Goal: Task Accomplishment & Management: Manage account settings

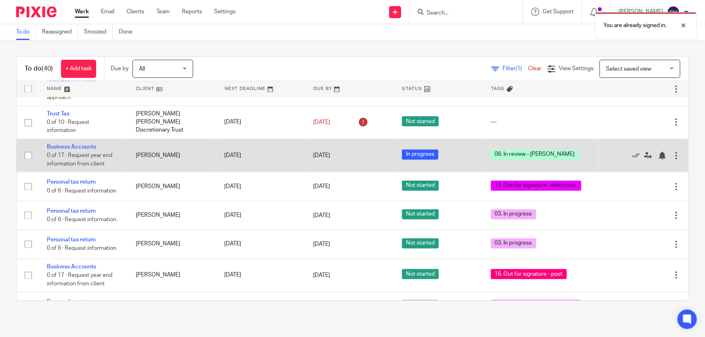
scroll to position [845, 0]
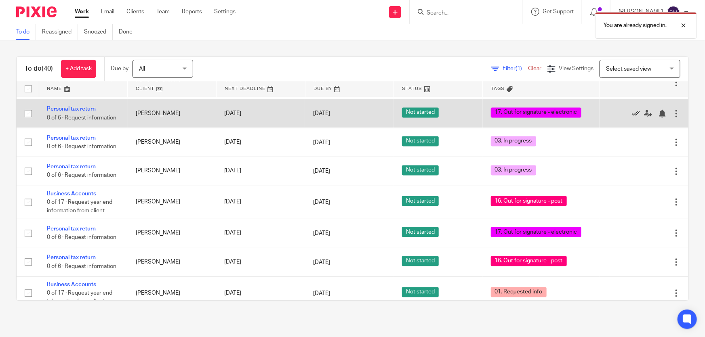
click at [632, 110] on icon at bounding box center [636, 114] width 8 height 8
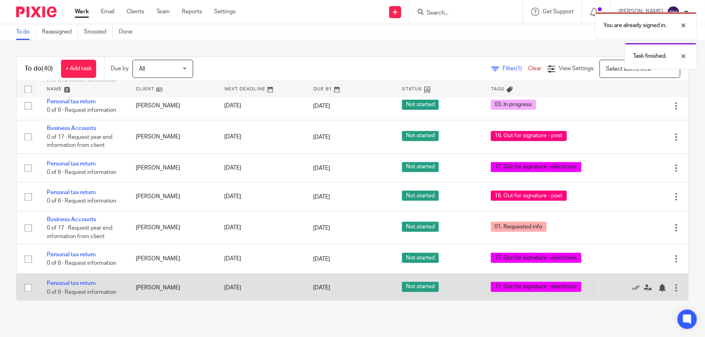
scroll to position [955, 0]
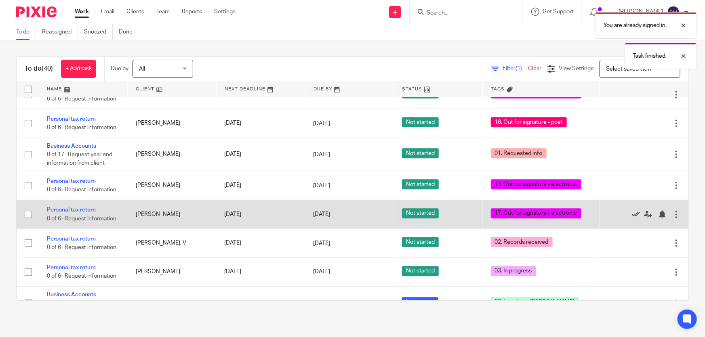
click at [632, 211] on icon at bounding box center [636, 215] width 8 height 8
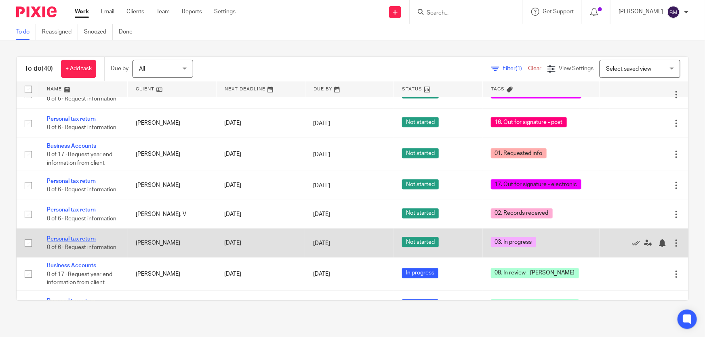
click at [81, 236] on link "Personal tax return" at bounding box center [71, 239] width 49 height 6
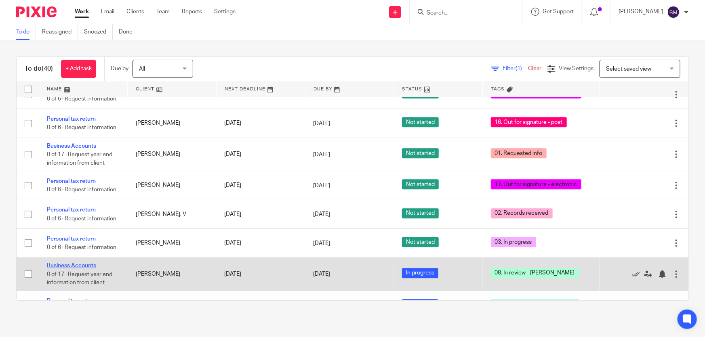
click at [83, 263] on link "Business Accounts" at bounding box center [71, 266] width 49 height 6
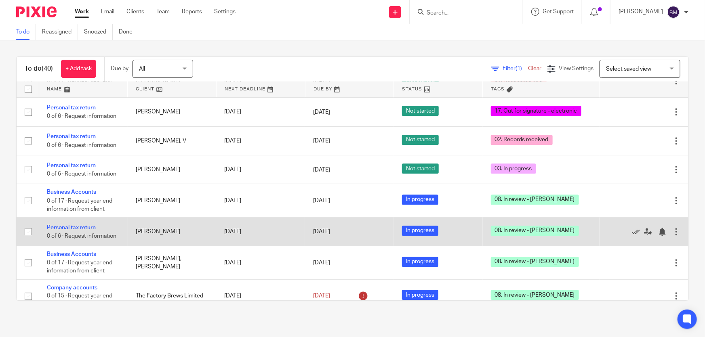
scroll to position [1065, 0]
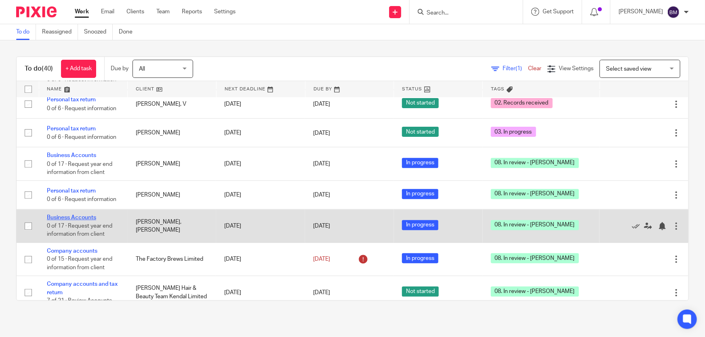
click at [86, 215] on link "Business Accounts" at bounding box center [71, 218] width 49 height 6
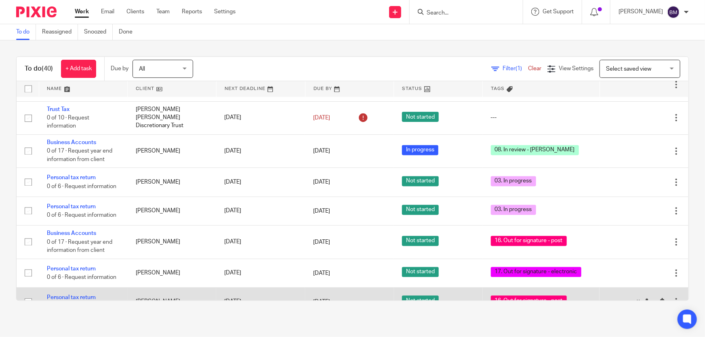
scroll to position [702, 0]
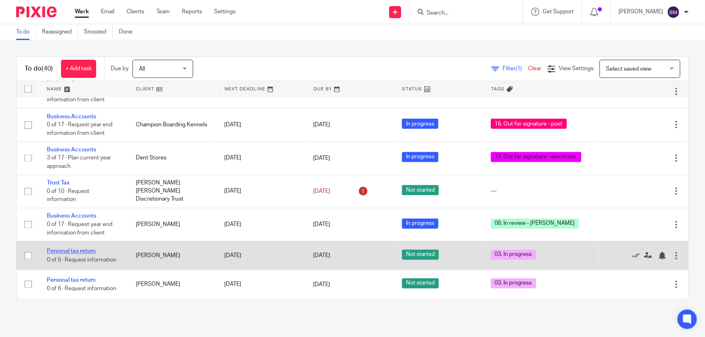
click at [71, 250] on link "Personal tax return" at bounding box center [71, 252] width 49 height 6
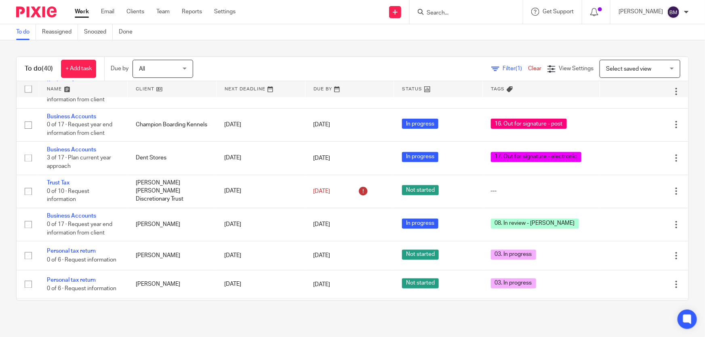
click at [79, 10] on link "Work" at bounding box center [82, 12] width 14 height 8
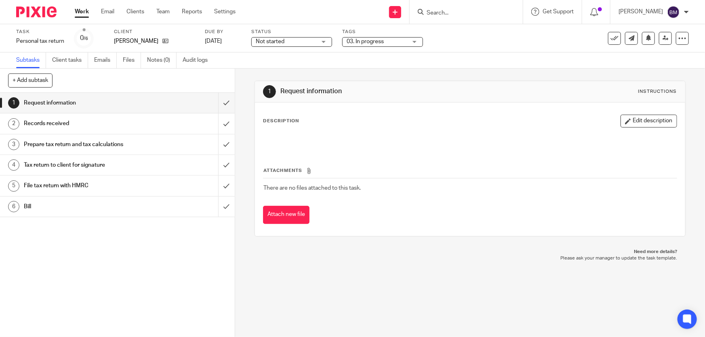
click at [370, 43] on span "03. In progress" at bounding box center [365, 42] width 37 height 6
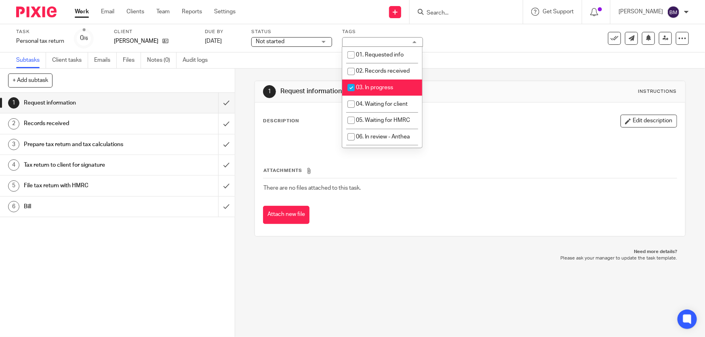
click at [380, 92] on li "03. In progress" at bounding box center [382, 88] width 80 height 17
checkbox input "false"
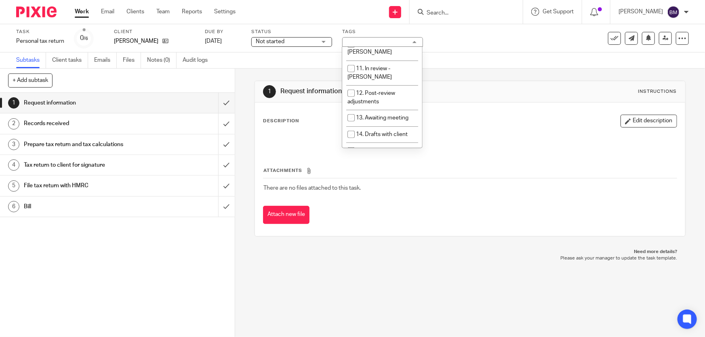
scroll to position [220, 0]
click at [383, 161] on span "17. Out for signature - electronic" at bounding box center [380, 168] width 64 height 14
checkbox input "true"
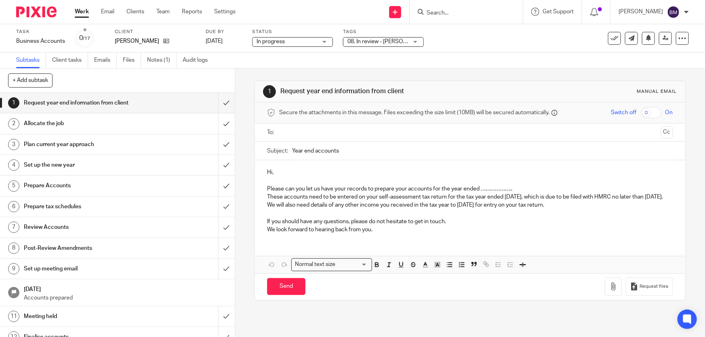
click at [378, 42] on span "08. In review - [PERSON_NAME]" at bounding box center [388, 42] width 80 height 6
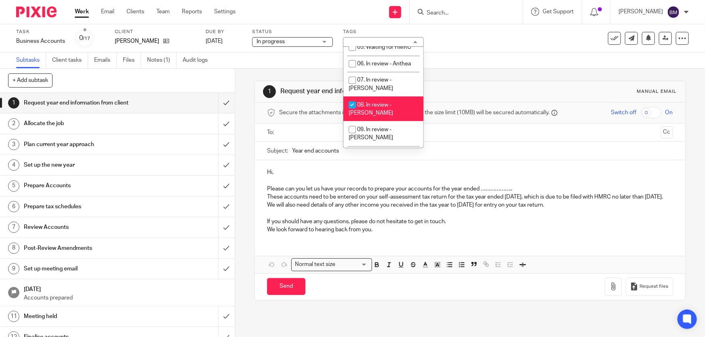
click at [372, 102] on span "08. In review - [PERSON_NAME]" at bounding box center [371, 109] width 44 height 14
checkbox input "false"
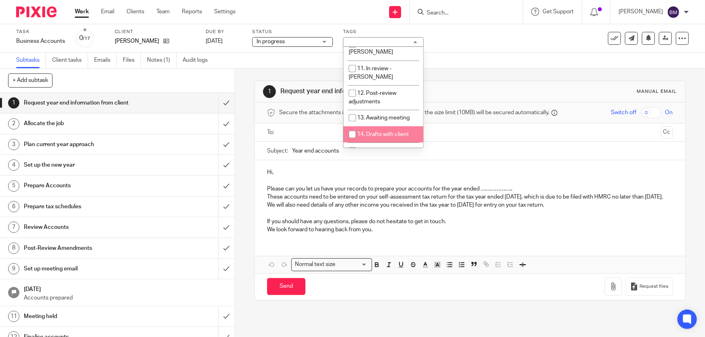
scroll to position [220, 0]
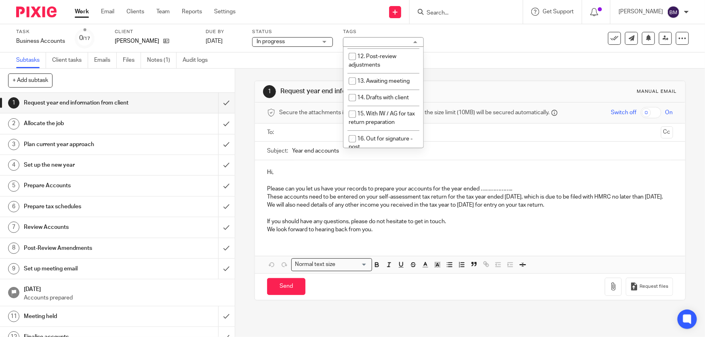
click at [378, 161] on span "17. Out for signature - electronic" at bounding box center [381, 168] width 64 height 14
checkbox input "true"
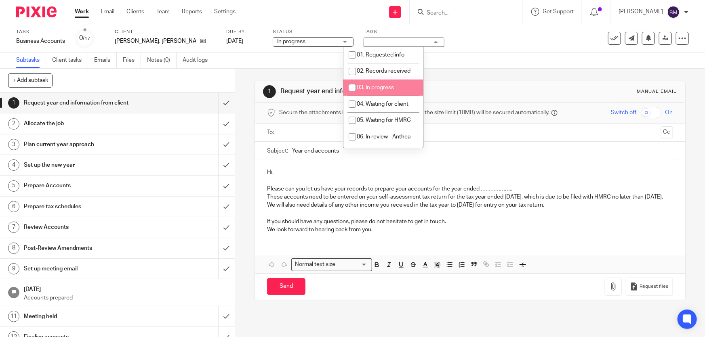
scroll to position [36, 0]
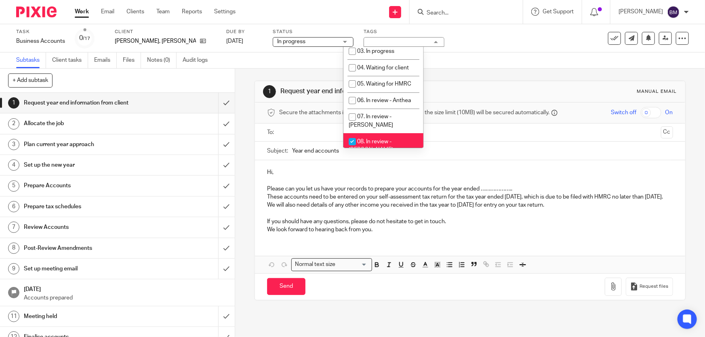
click at [366, 133] on li "08. In review - [PERSON_NAME]" at bounding box center [384, 145] width 80 height 25
checkbox input "false"
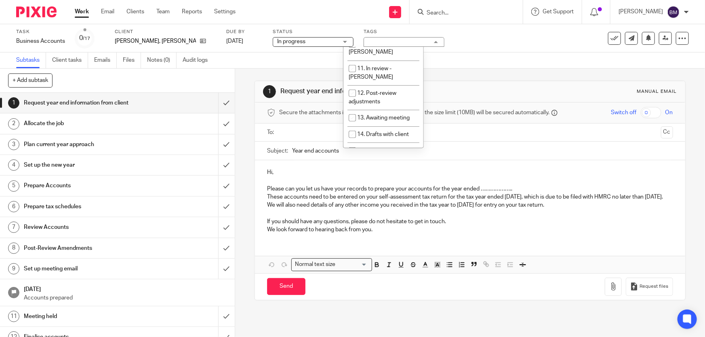
scroll to position [257, 0]
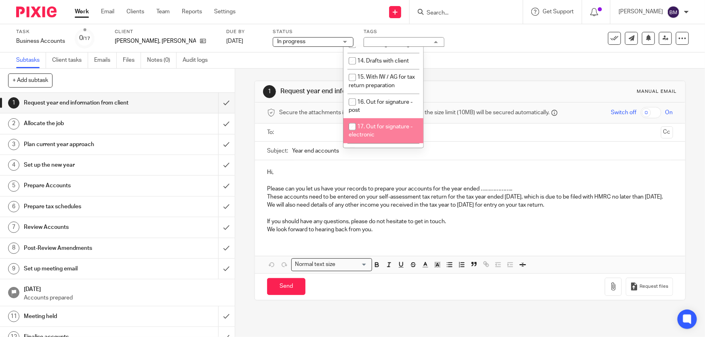
click at [376, 118] on li "17. Out for signature - electronic" at bounding box center [384, 130] width 80 height 25
checkbox input "true"
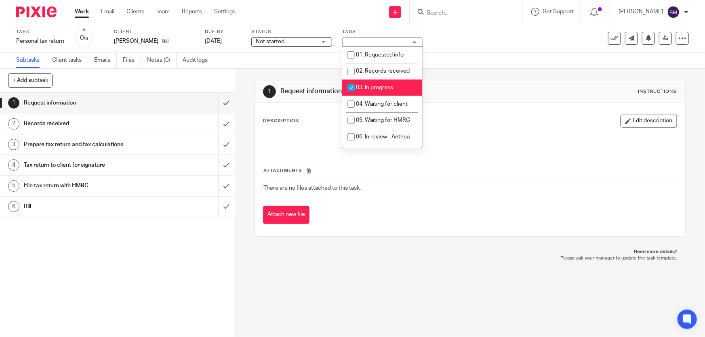
click at [362, 89] on span "03. In progress" at bounding box center [374, 88] width 37 height 6
checkbox input "false"
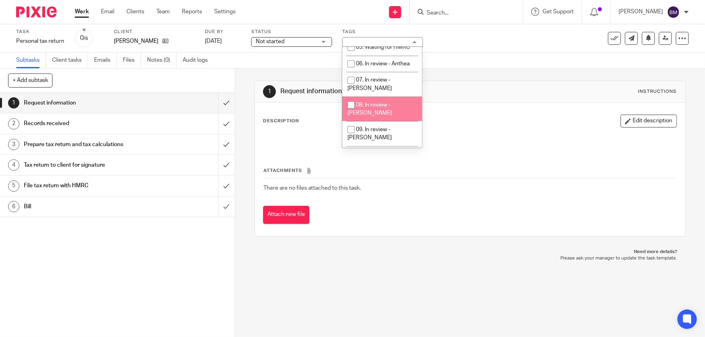
scroll to position [147, 0]
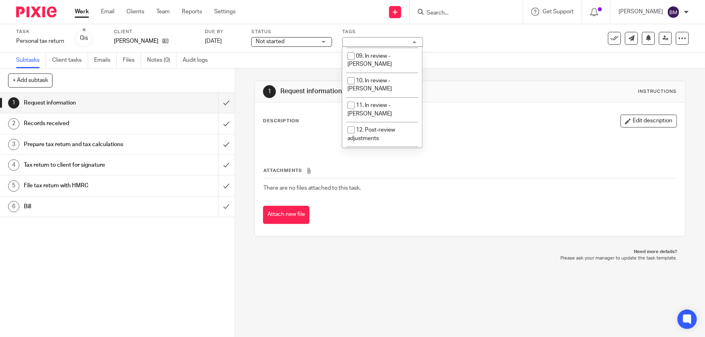
click at [367, 169] on span "14. Drafts with client" at bounding box center [382, 172] width 52 height 6
checkbox input "true"
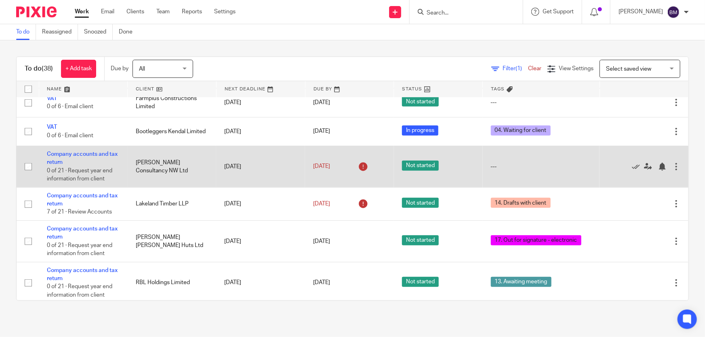
scroll to position [183, 0]
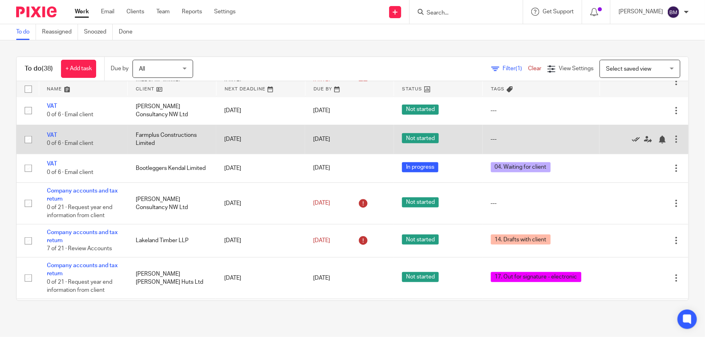
click at [632, 138] on icon at bounding box center [636, 140] width 8 height 8
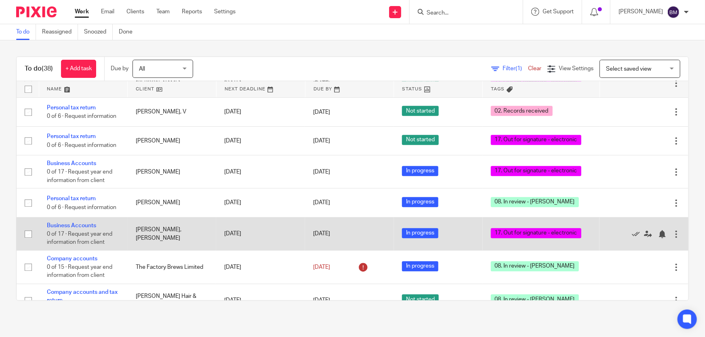
scroll to position [1041, 0]
